Goal: Task Accomplishment & Management: Manage account settings

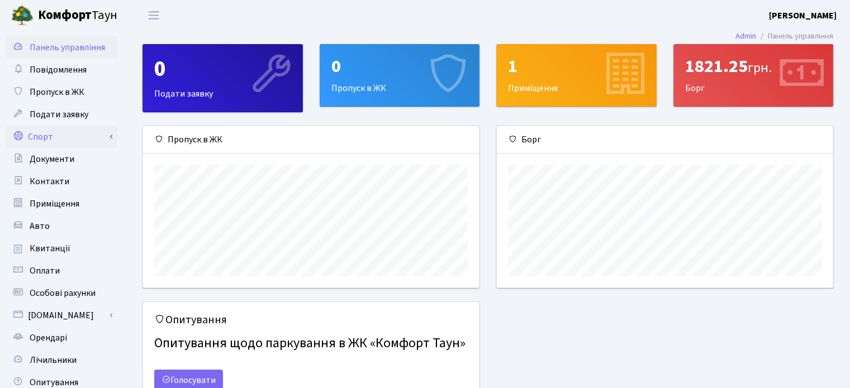
click at [35, 130] on link "Спорт" at bounding box center [62, 137] width 112 height 22
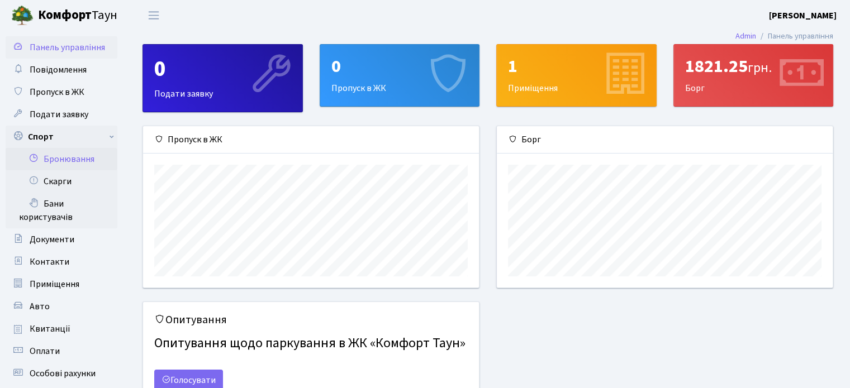
click at [59, 153] on link "Бронювання" at bounding box center [62, 159] width 112 height 22
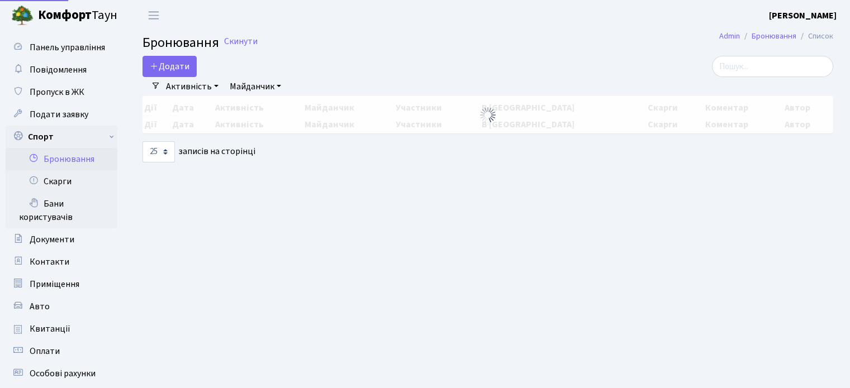
select select "25"
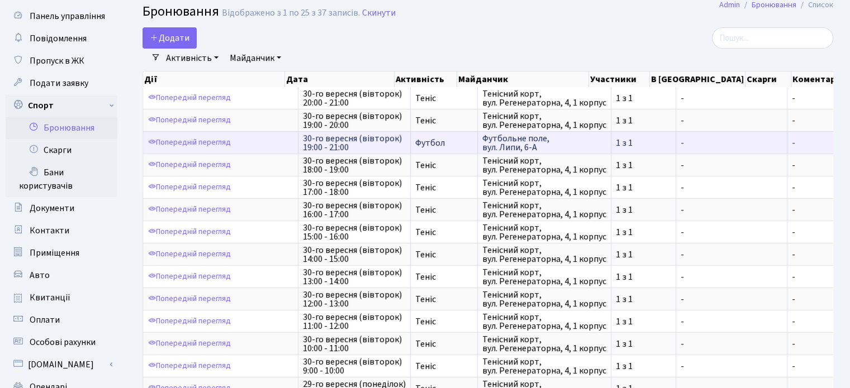
scroll to position [33, 0]
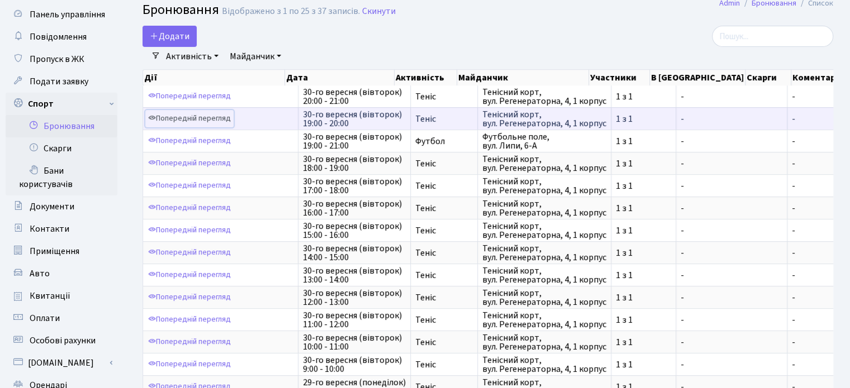
click at [201, 119] on link "Попередній перегляд" at bounding box center [189, 118] width 88 height 17
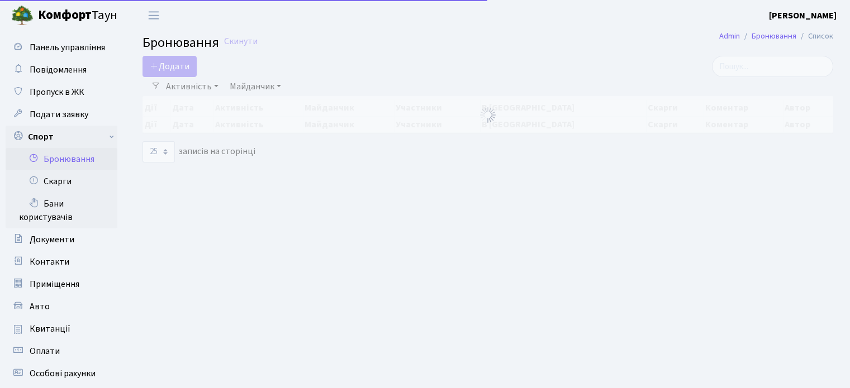
select select "25"
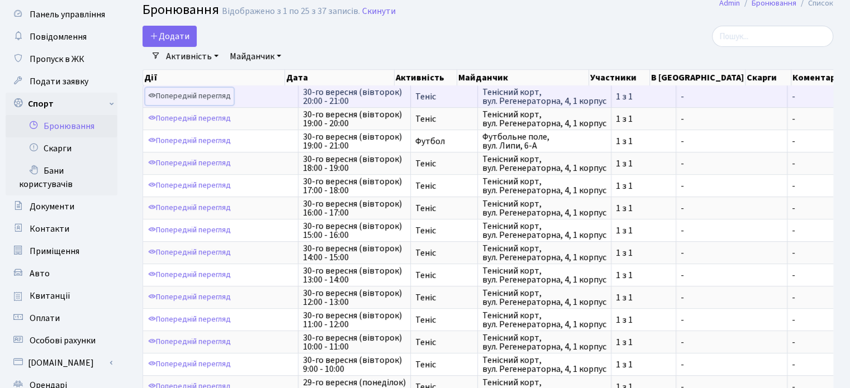
click at [203, 97] on link "Попередній перегляд" at bounding box center [189, 96] width 88 height 17
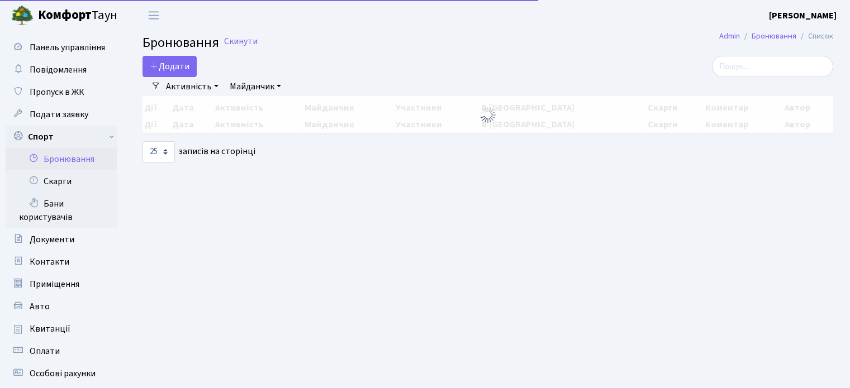
select select "25"
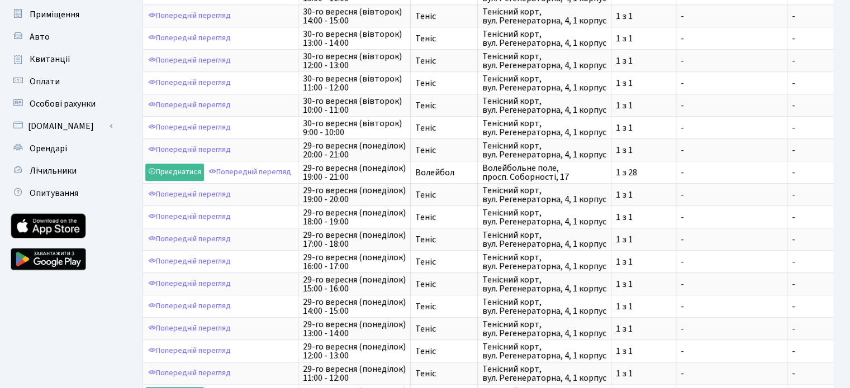
scroll to position [270, 0]
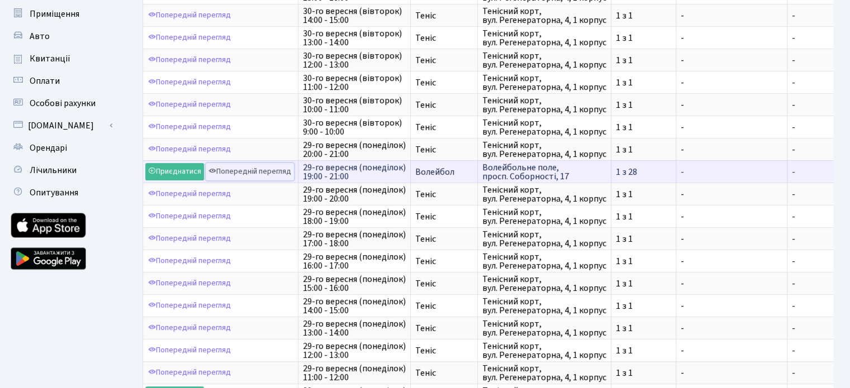
click at [271, 164] on link "Попередній перегляд" at bounding box center [250, 171] width 88 height 17
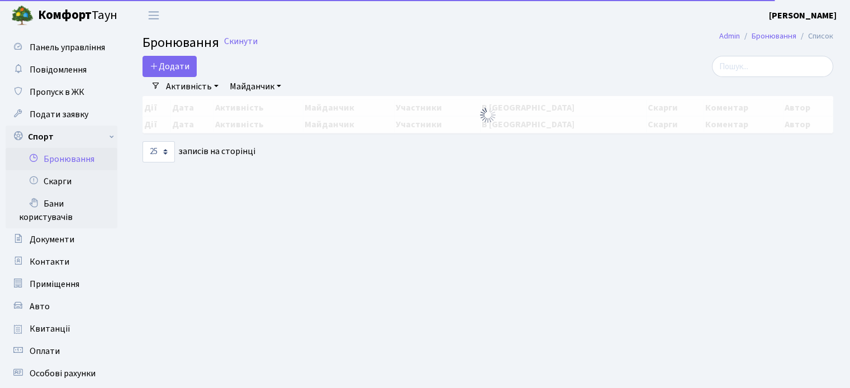
select select "25"
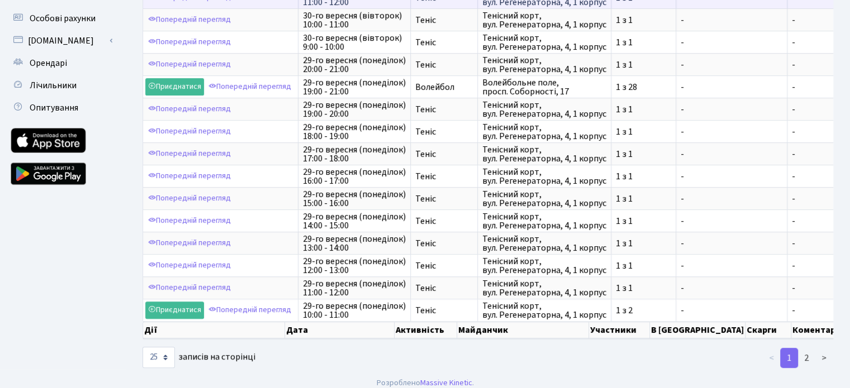
scroll to position [364, 0]
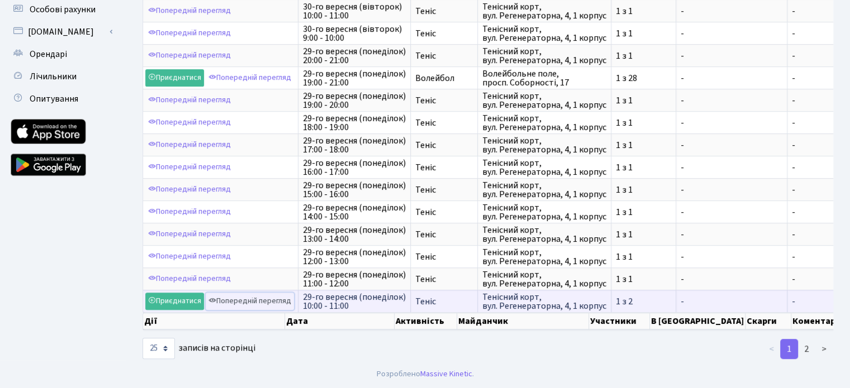
click at [268, 293] on link "Попередній перегляд" at bounding box center [250, 301] width 88 height 17
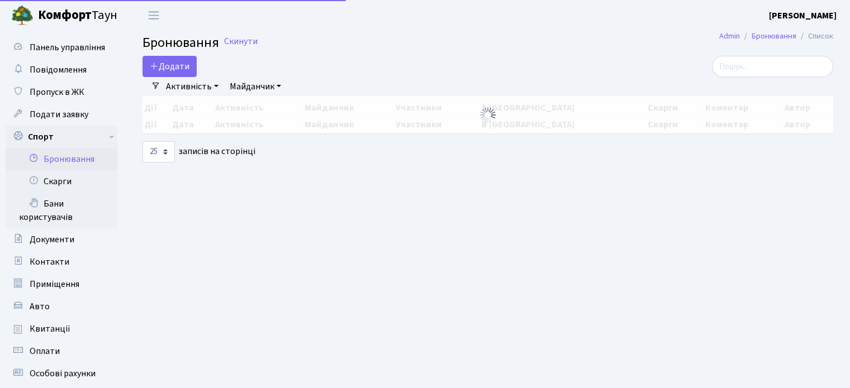
select select "25"
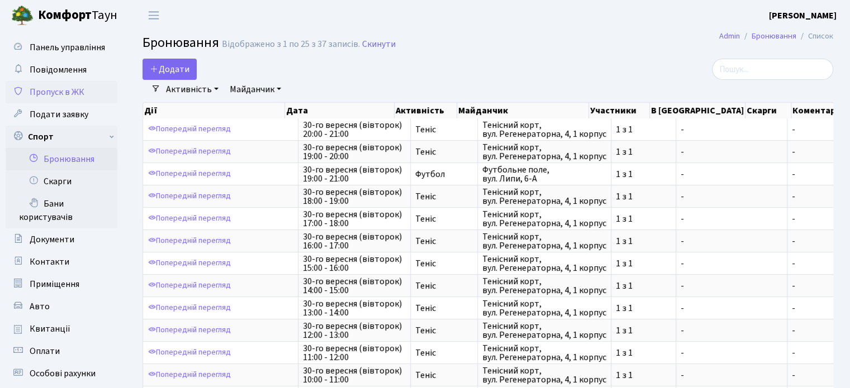
click at [53, 92] on span "Пропуск в ЖК" at bounding box center [57, 92] width 55 height 12
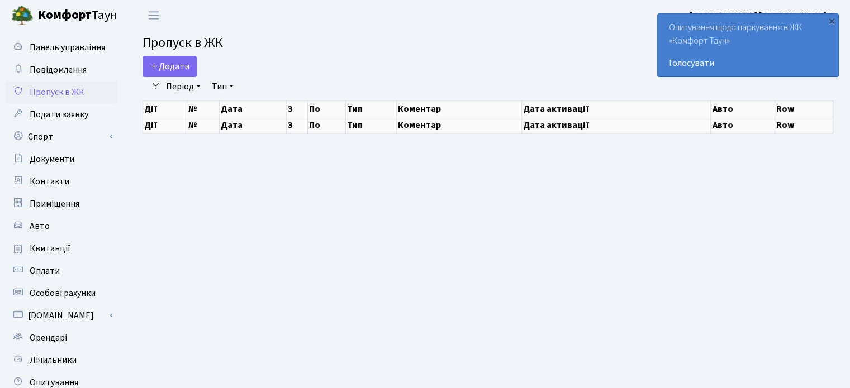
select select "25"
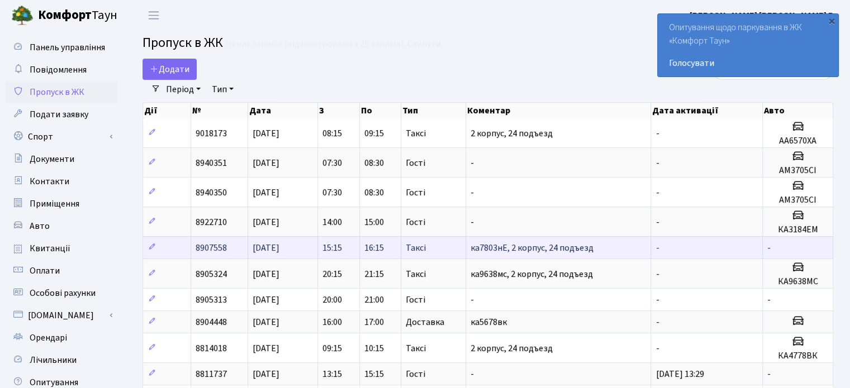
click at [342, 248] on span "15:15" at bounding box center [332, 248] width 20 height 12
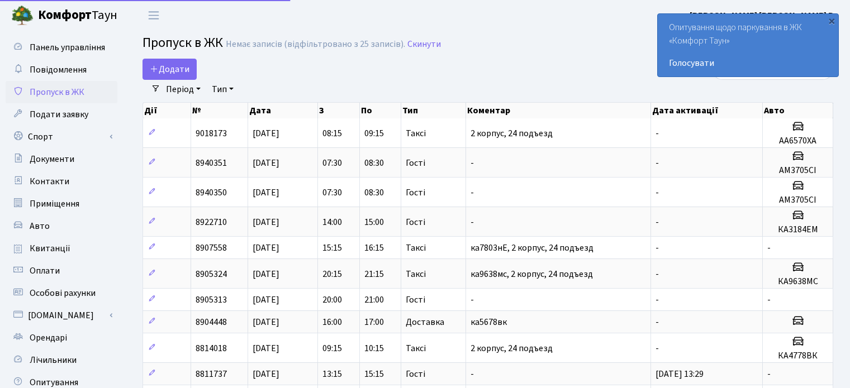
select select "25"
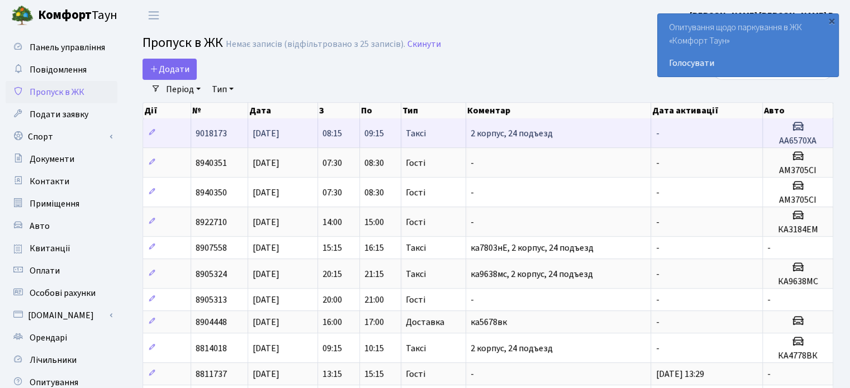
click at [402, 135] on td "Таксі" at bounding box center [433, 132] width 65 height 29
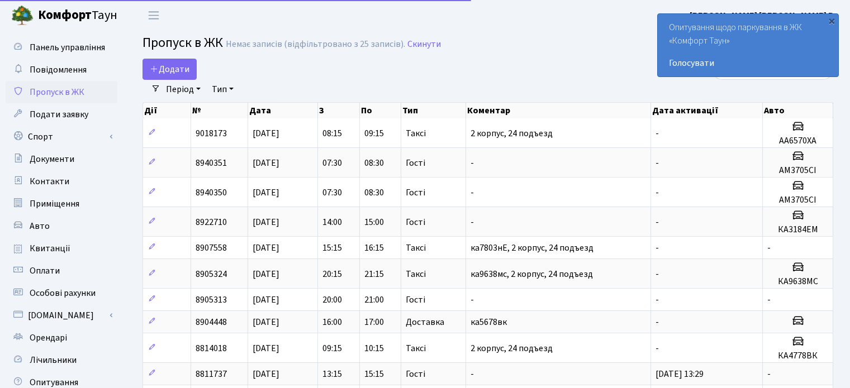
select select "25"
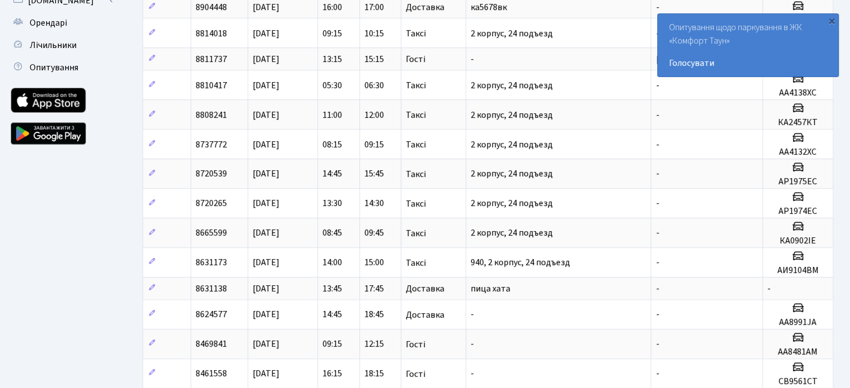
scroll to position [311, 0]
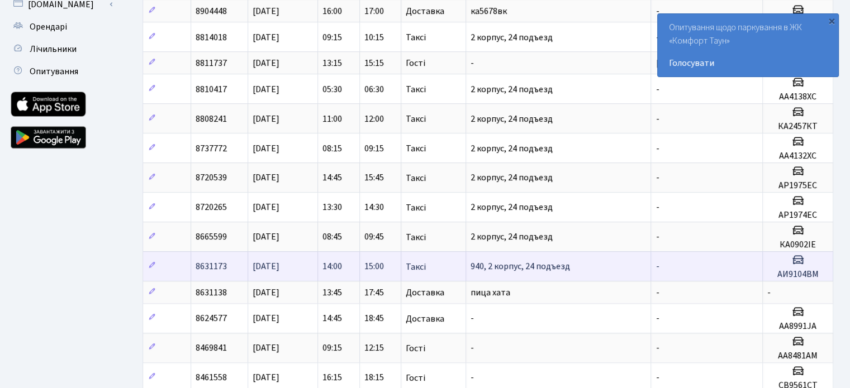
click at [508, 262] on span "940, 2 корпус, 24 подъезд" at bounding box center [519, 267] width 99 height 12
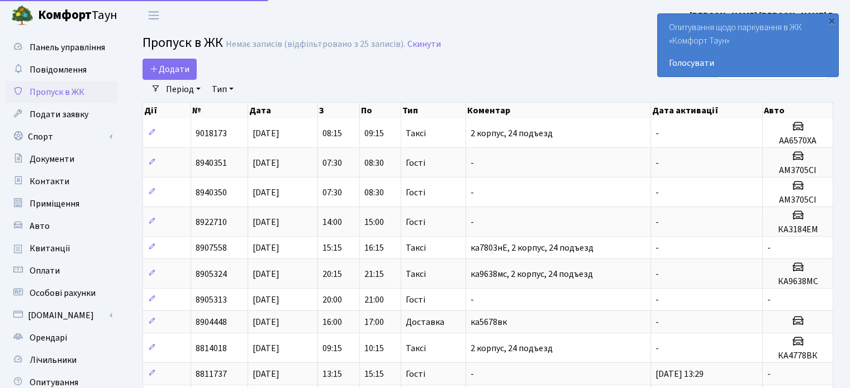
select select "25"
click at [56, 66] on span "Повідомлення" at bounding box center [58, 70] width 57 height 12
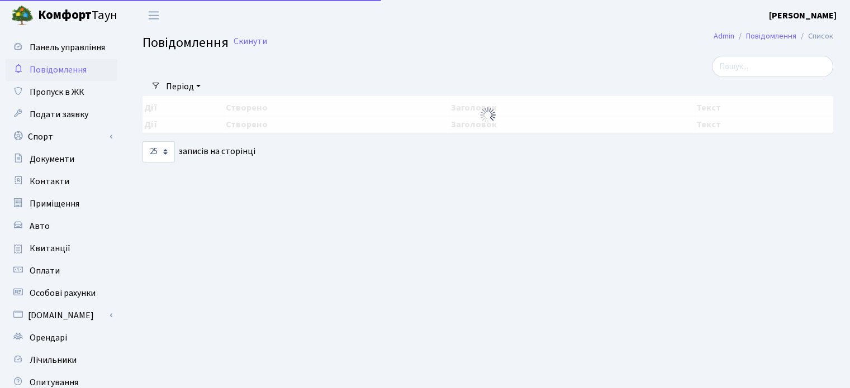
select select "25"
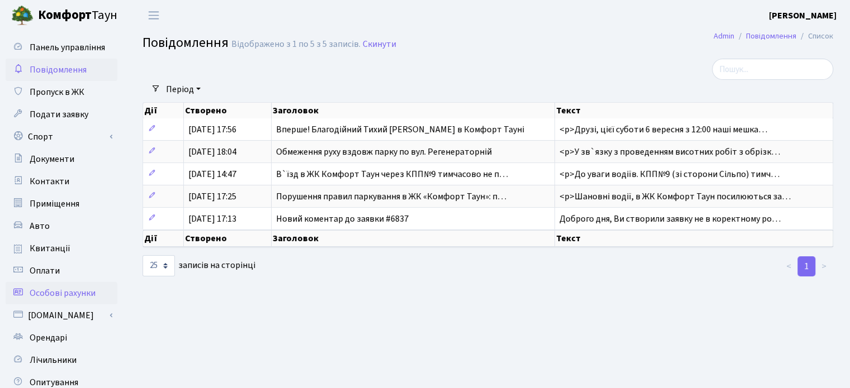
click at [55, 292] on span "Особові рахунки" at bounding box center [63, 293] width 66 height 12
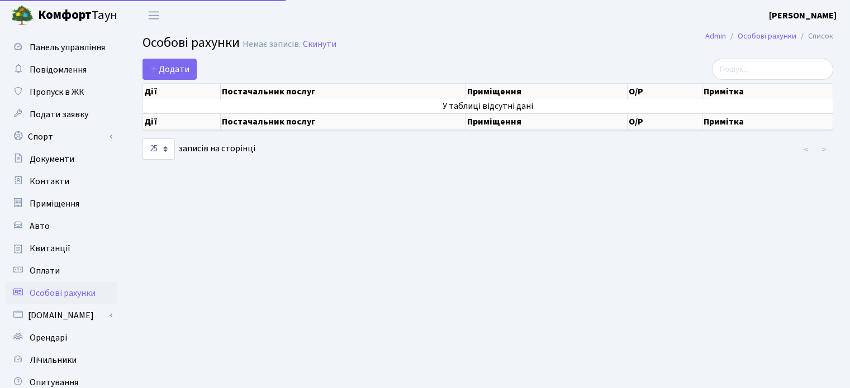
select select "25"
click at [43, 228] on span "Авто" at bounding box center [40, 226] width 20 height 12
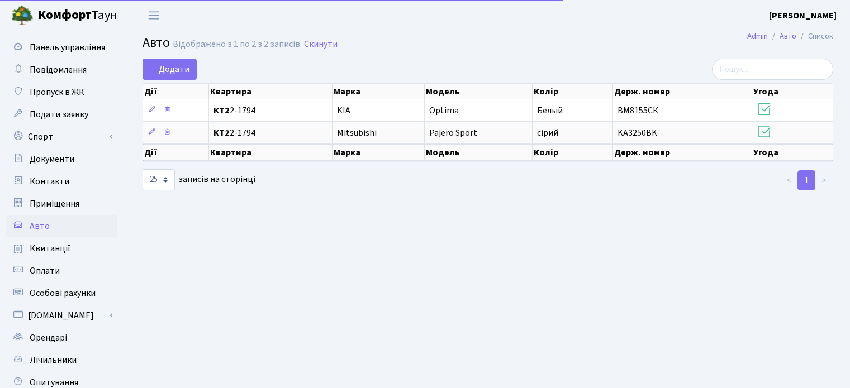
select select "25"
